Goal: Task Accomplishment & Management: Complete application form

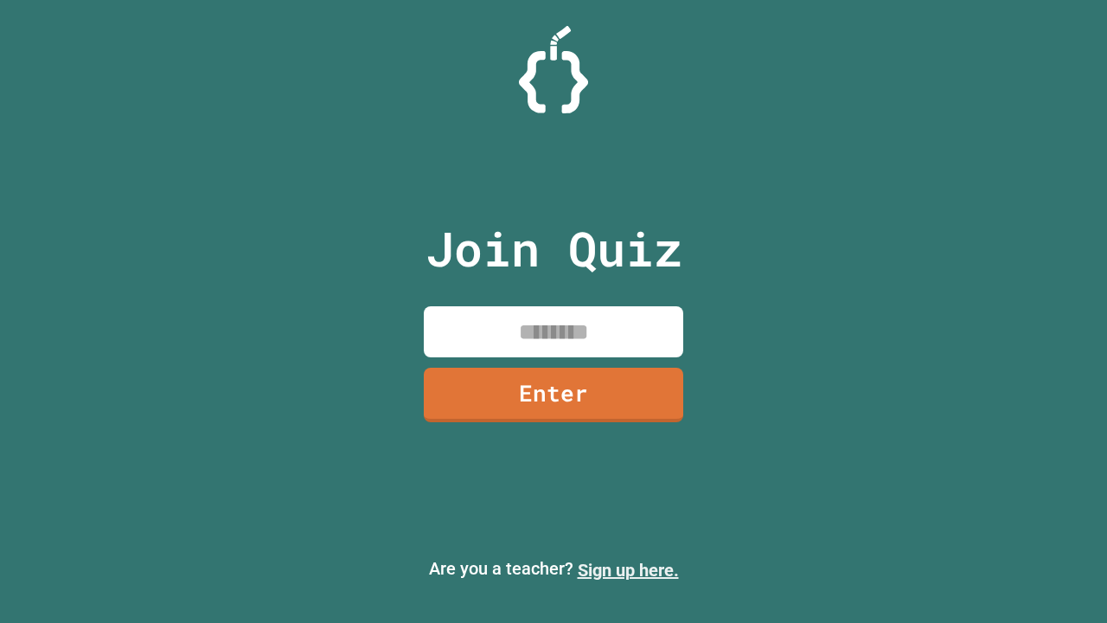
click at [628, 570] on link "Sign up here." at bounding box center [628, 570] width 101 height 21
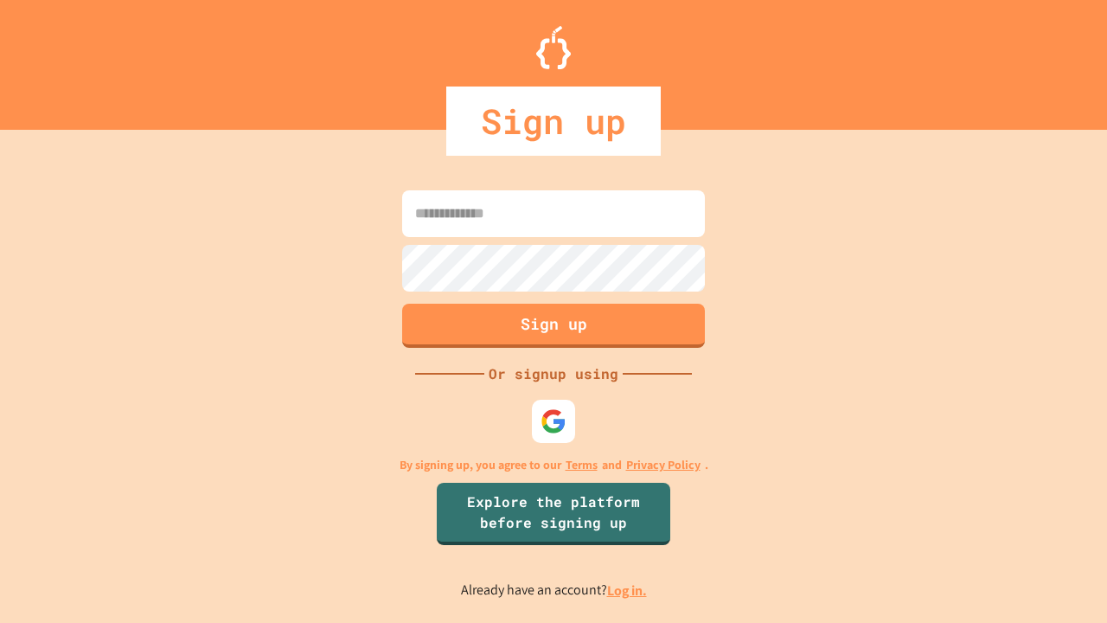
click at [628, 590] on link "Log in." at bounding box center [627, 590] width 40 height 18
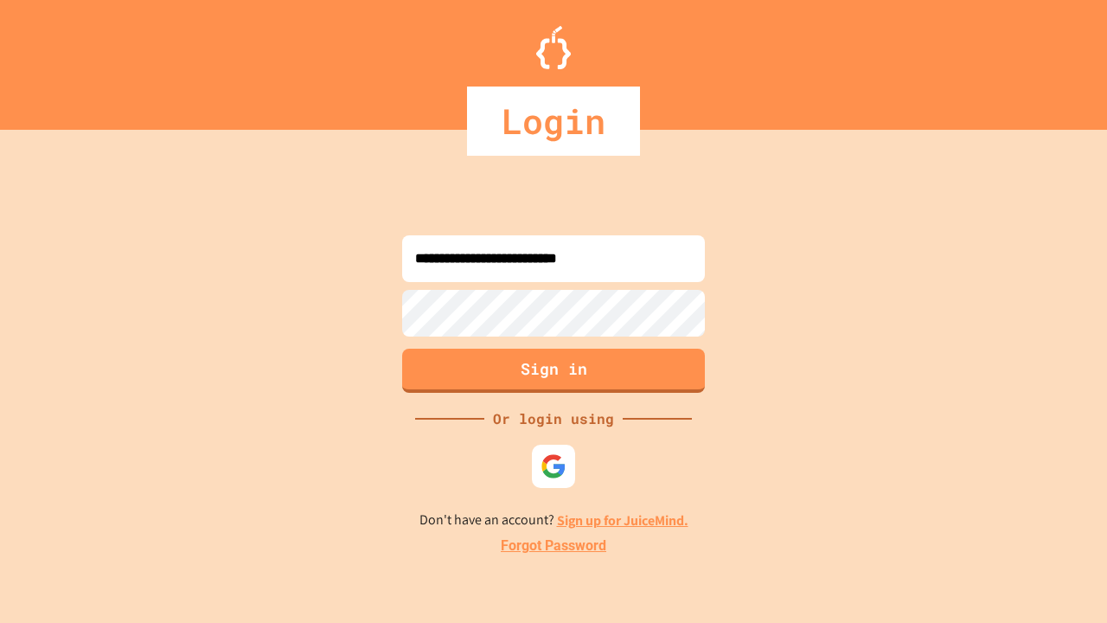
type input "**********"
